Goal: Task Accomplishment & Management: Use online tool/utility

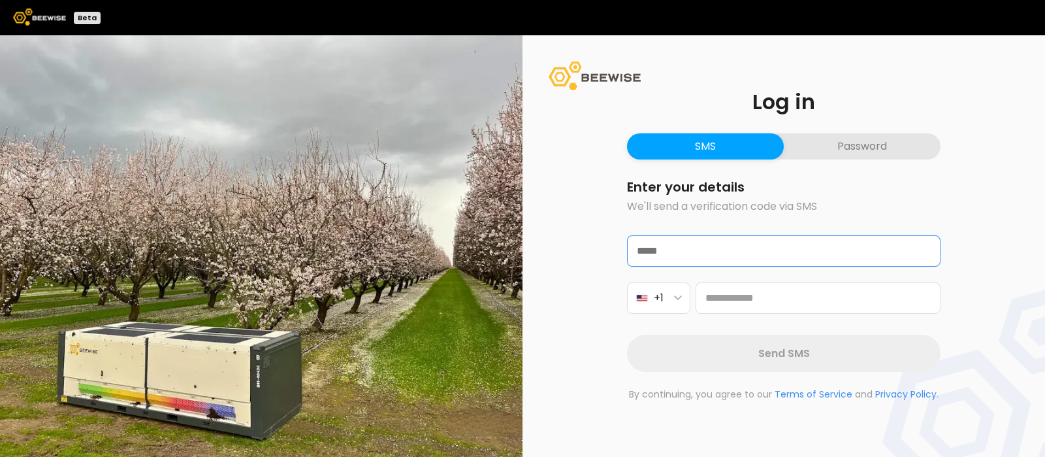
click at [697, 250] on input "email" at bounding box center [784, 251] width 312 height 30
click at [706, 250] on input "email" at bounding box center [784, 251] width 312 height 30
type input "**********"
click at [680, 299] on icon "button" at bounding box center [678, 297] width 8 height 5
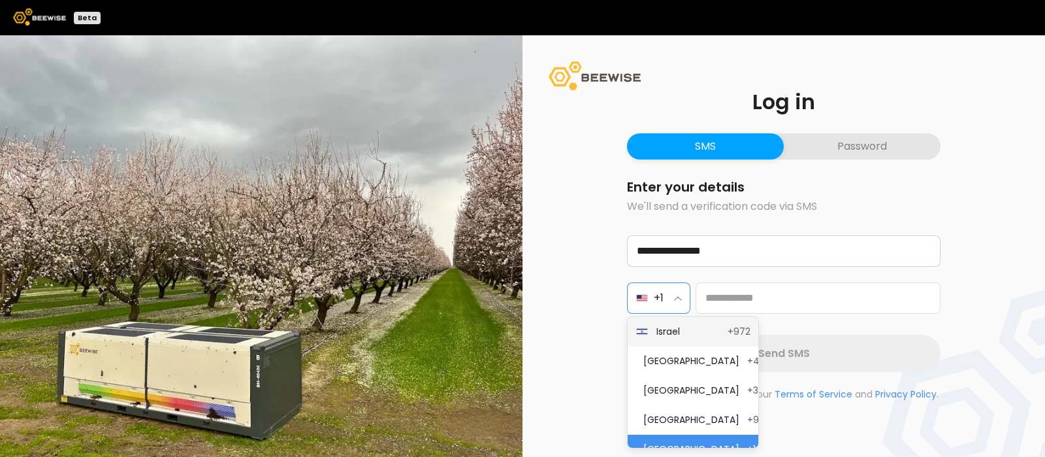
click at [680, 333] on span "Israel" at bounding box center [688, 332] width 63 height 14
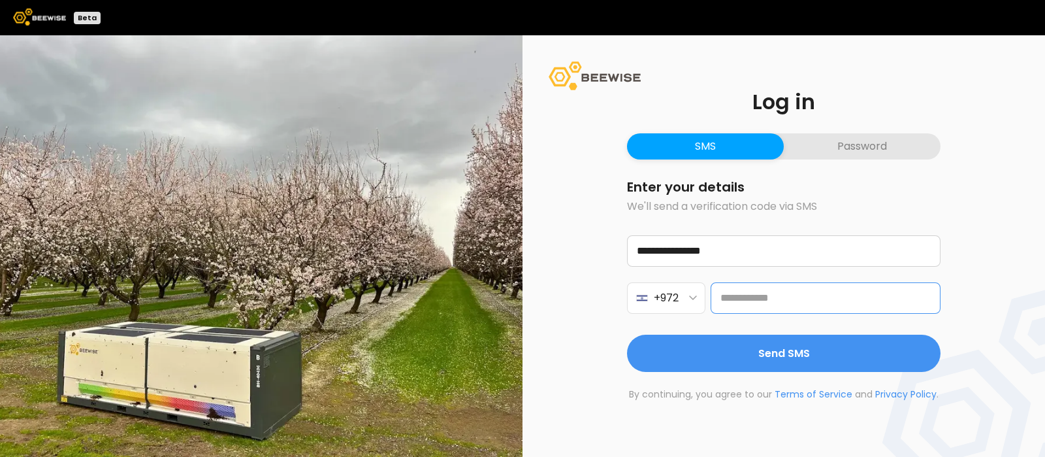
click at [736, 289] on input at bounding box center [826, 297] width 230 height 31
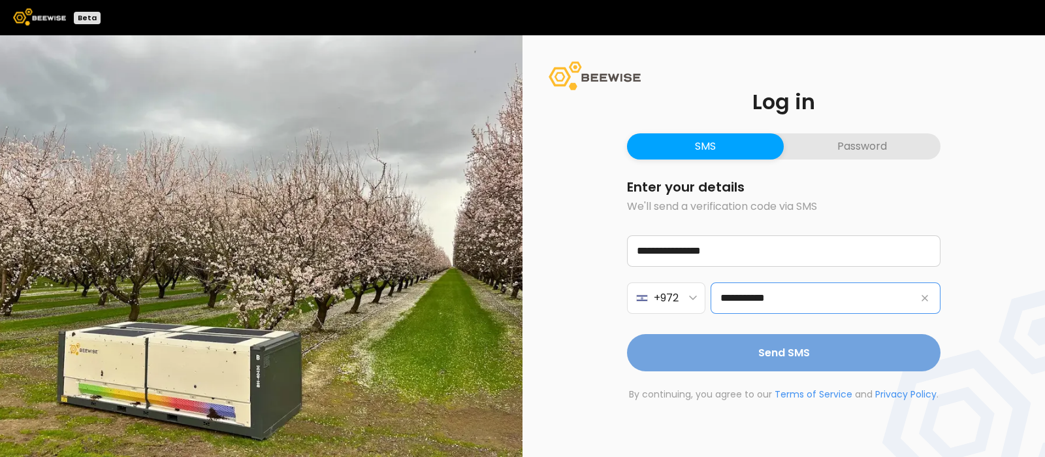
type input "**********"
click at [771, 359] on span "Send SMS" at bounding box center [785, 352] width 52 height 16
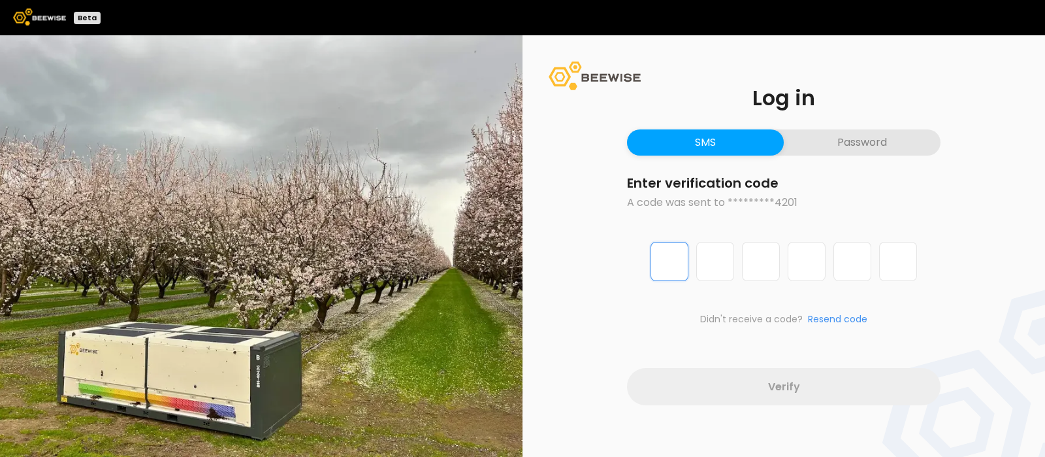
click at [680, 254] on input "Digit 1 of 6" at bounding box center [670, 261] width 38 height 39
type input "*"
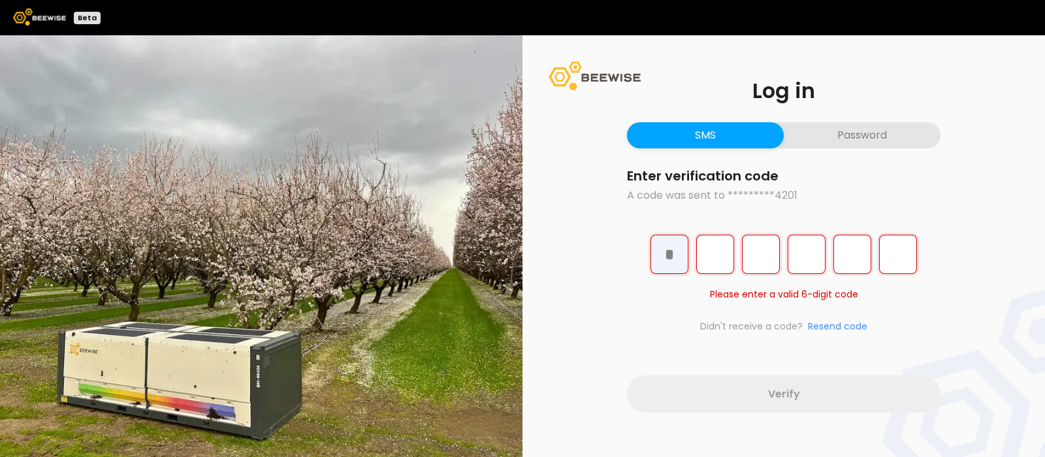
type input "*"
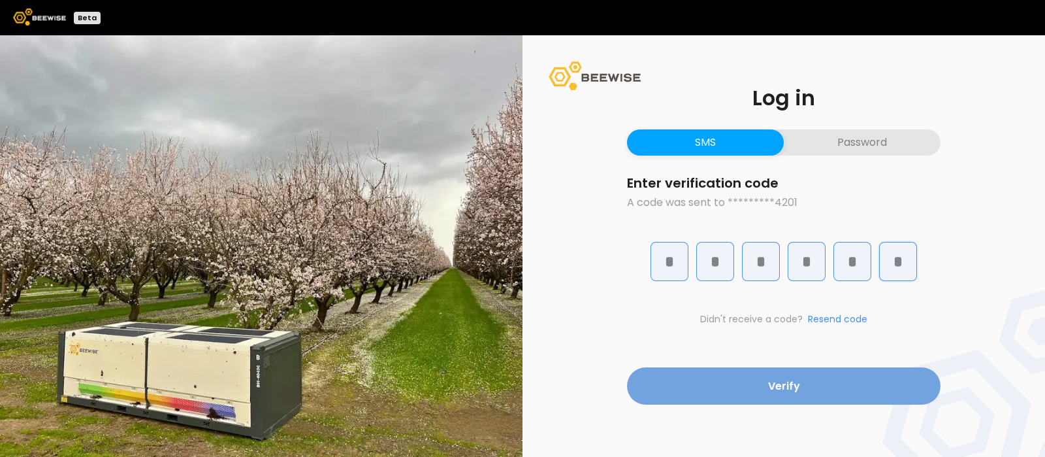
type input "*"
click at [761, 392] on button "Verify" at bounding box center [784, 385] width 314 height 37
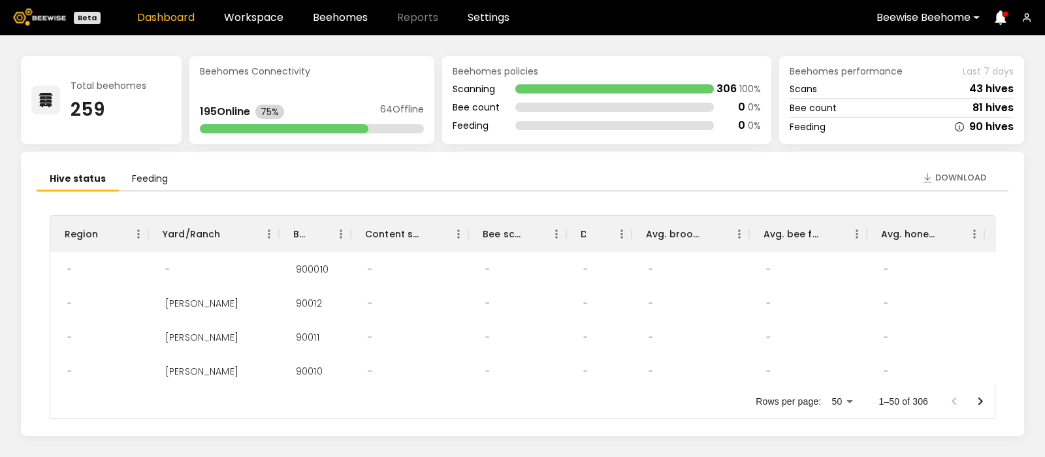
click at [261, 9] on header "Beta Dashboard Workspace Beehomes Reports Settings Beewise Beehome" at bounding box center [522, 17] width 1045 height 35
click at [250, 14] on link "Workspace" at bounding box center [253, 17] width 59 height 10
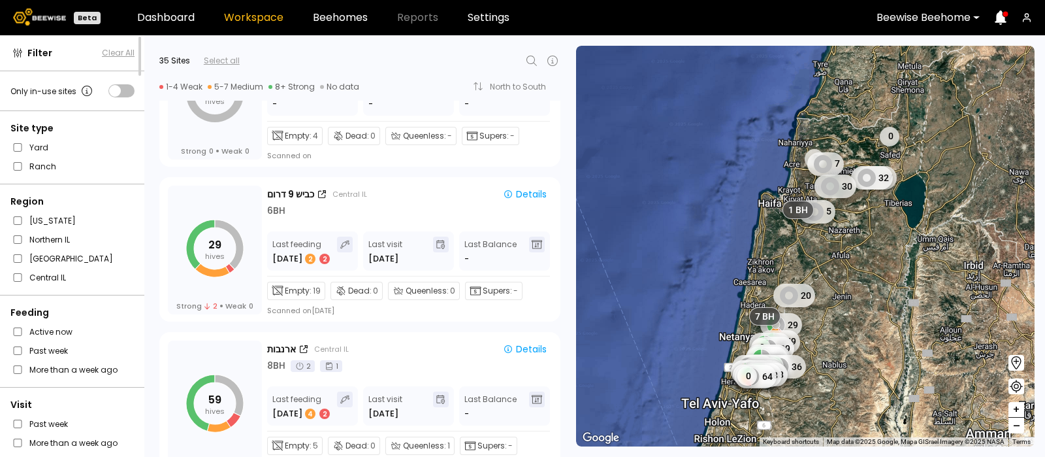
scroll to position [1083, 0]
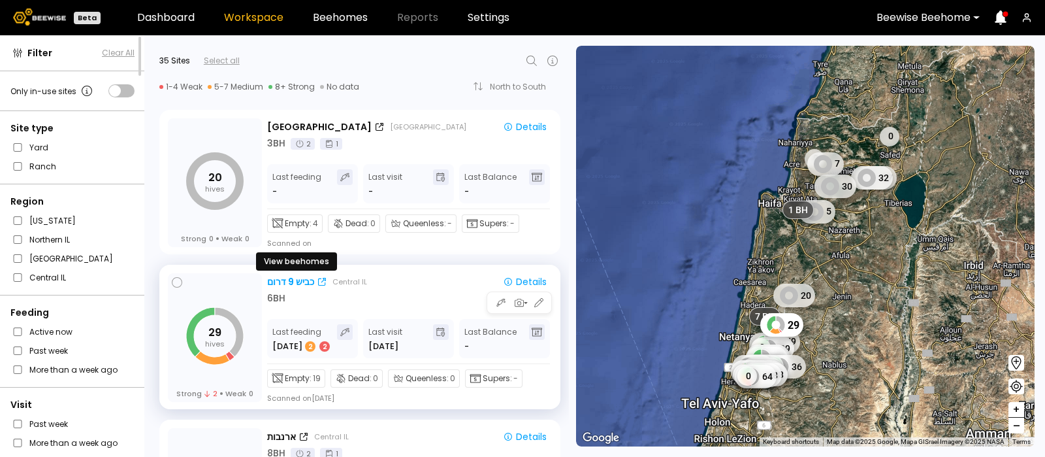
click at [299, 275] on div "כביש 9 דרום" at bounding box center [290, 282] width 47 height 14
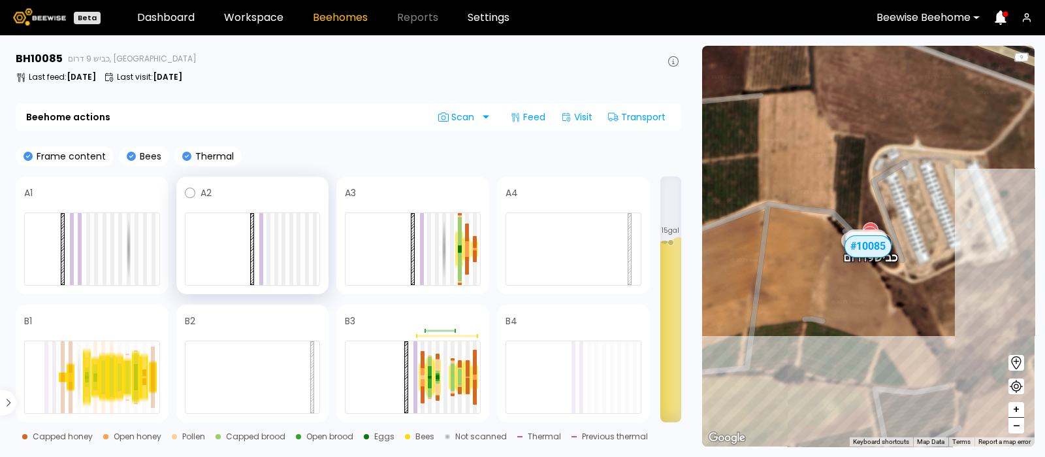
scroll to position [82, 0]
